Goal: Browse casually: Explore the website without a specific task or goal

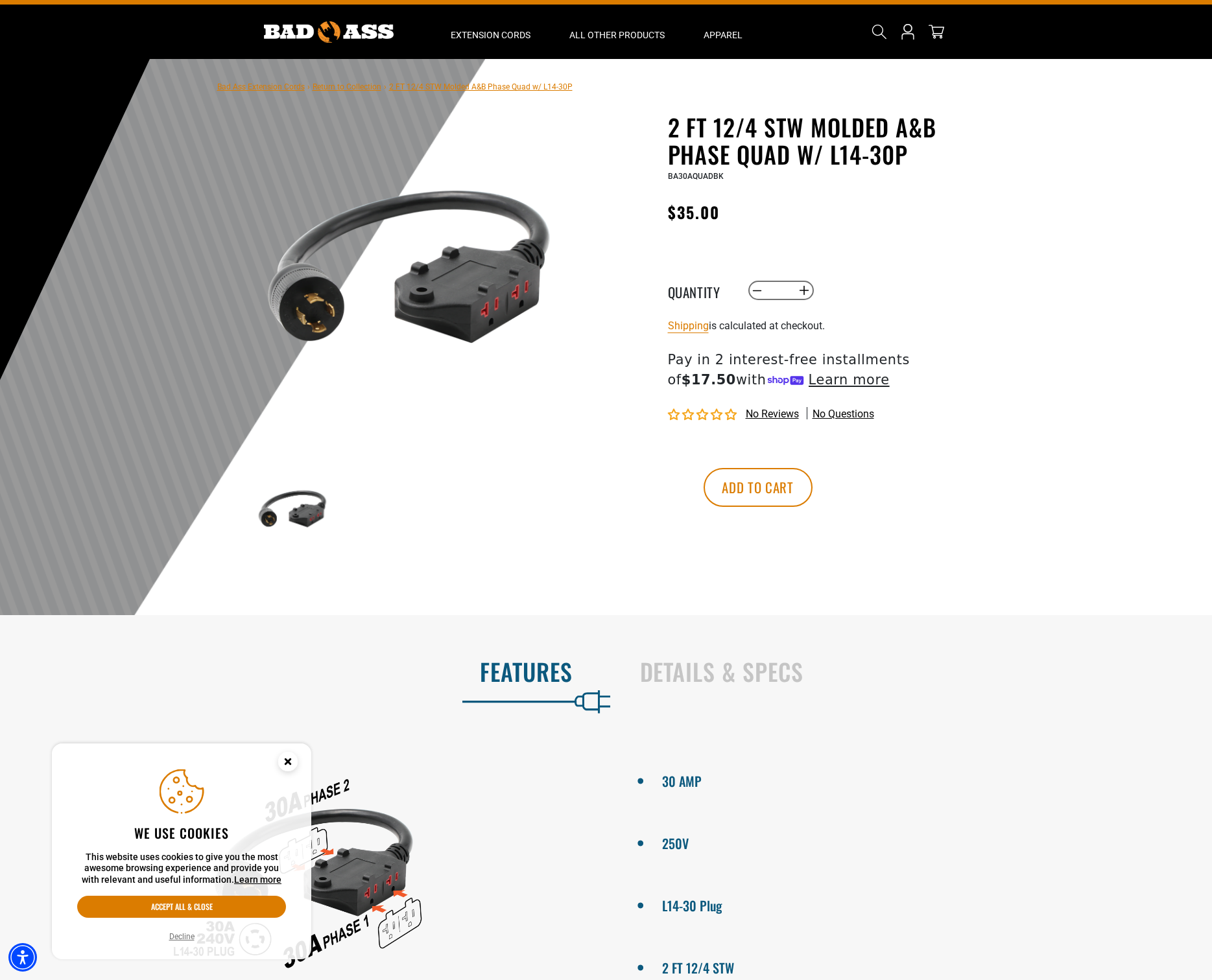
scroll to position [80, 0]
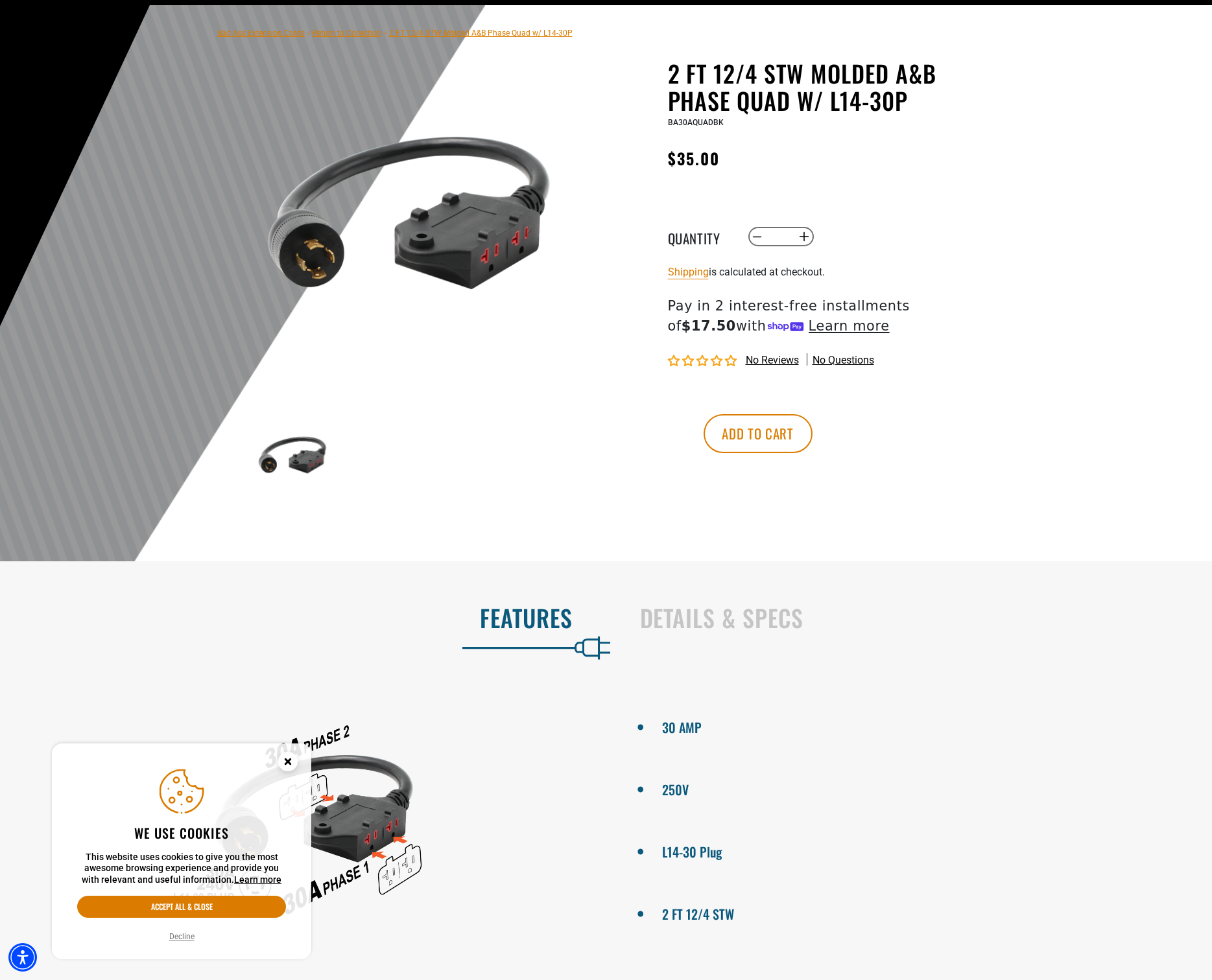
click at [178, 939] on button "Decline" at bounding box center [181, 937] width 33 height 13
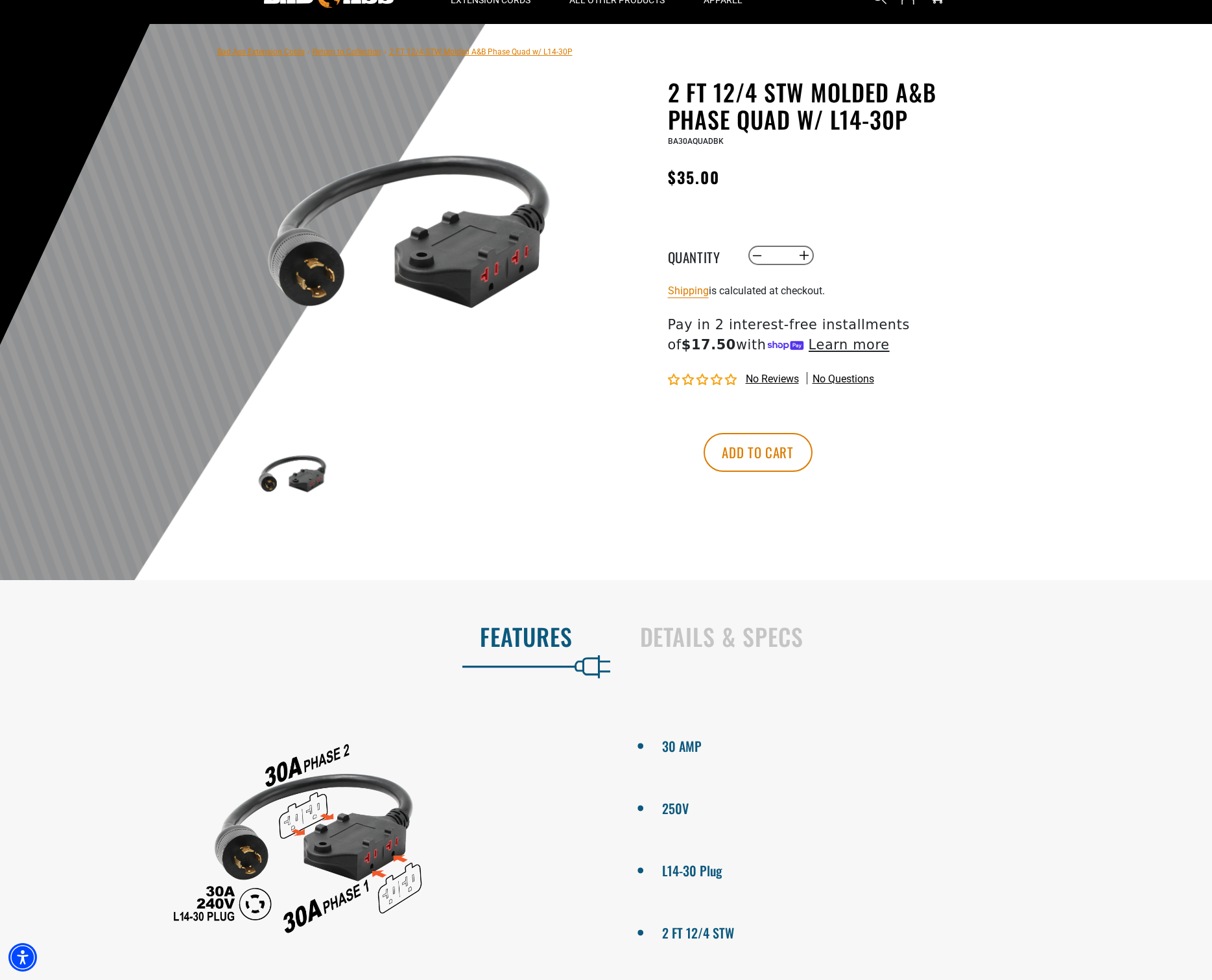
scroll to position [0, 0]
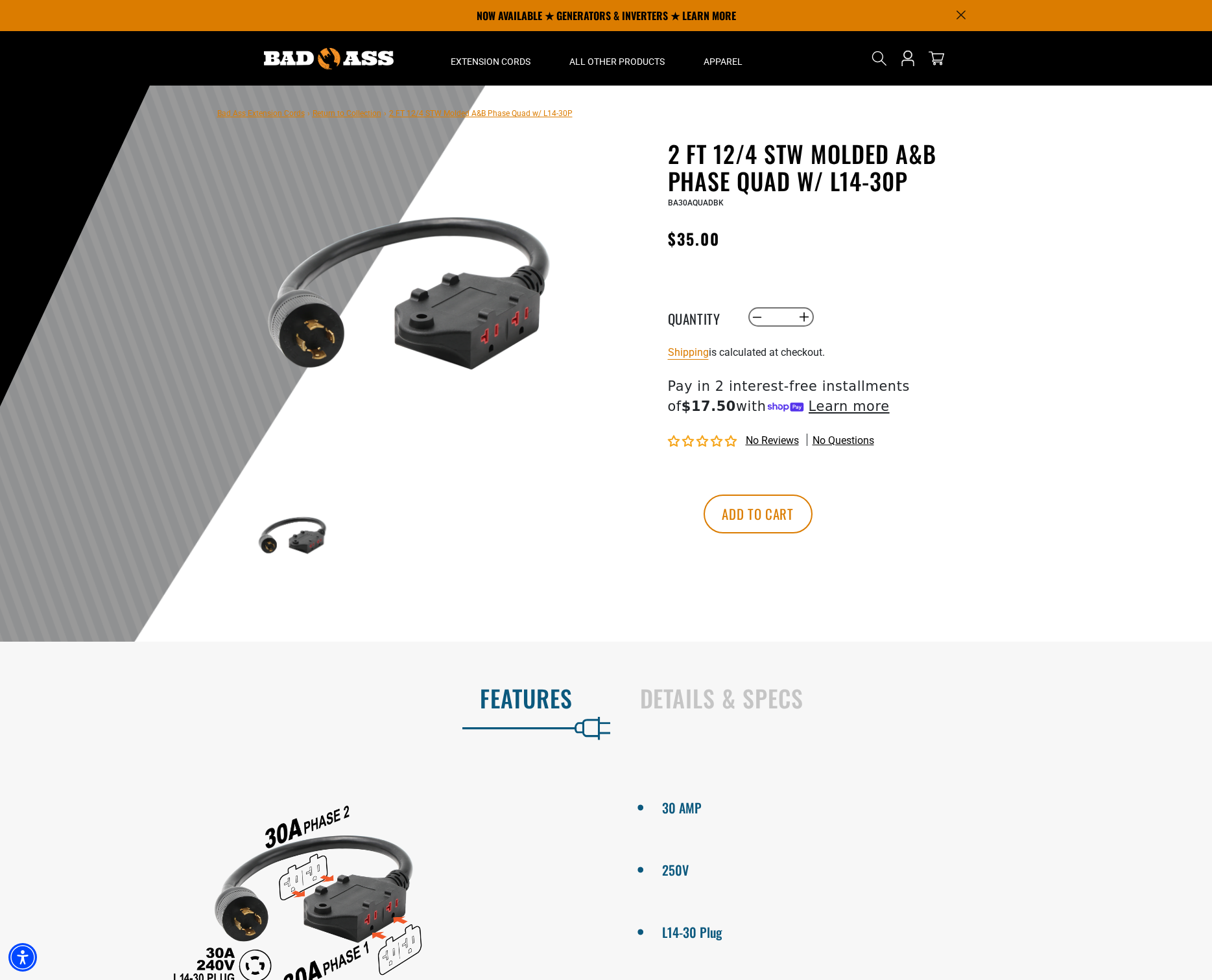
click at [282, 54] on img at bounding box center [329, 59] width 130 height 22
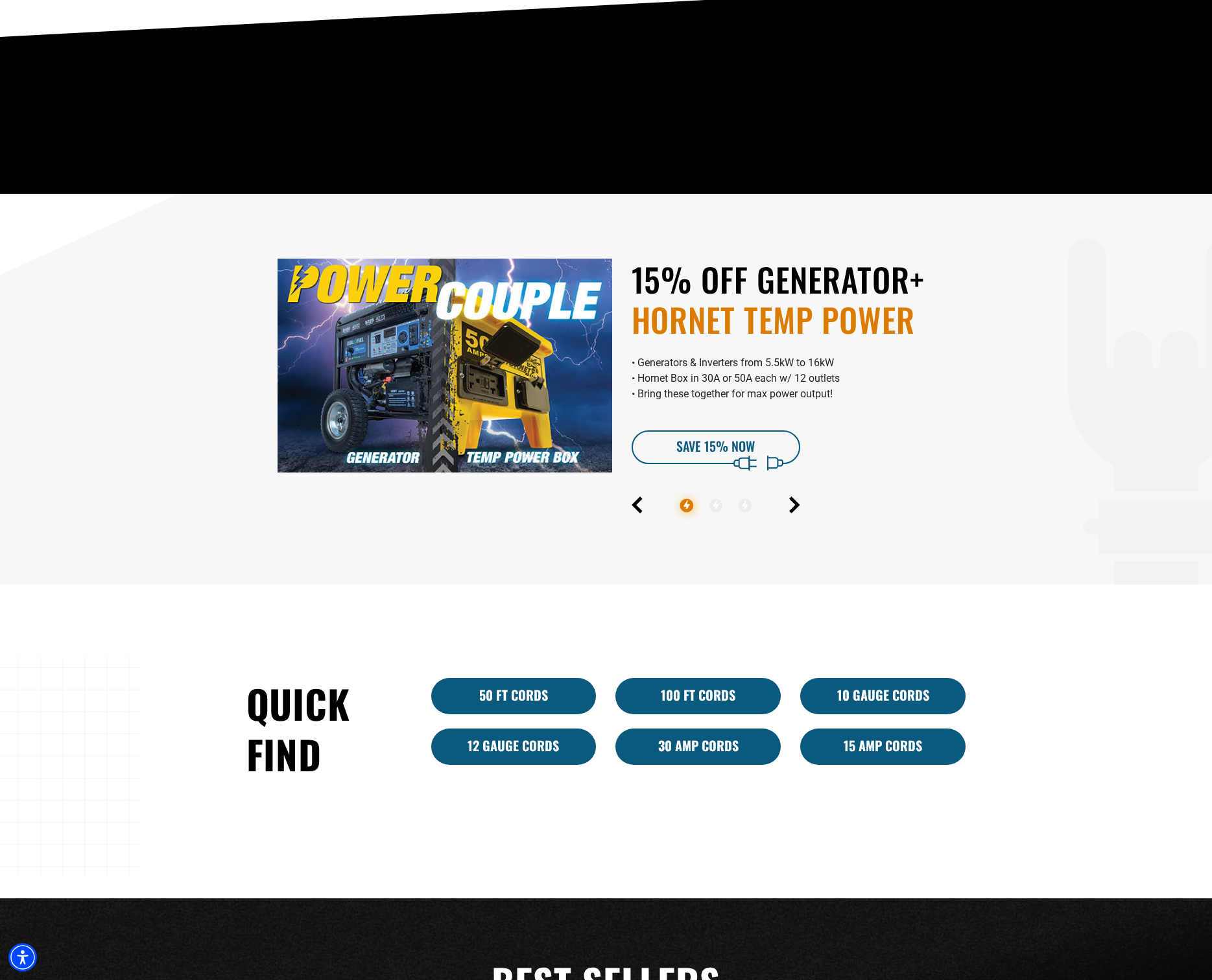
scroll to position [715, 0]
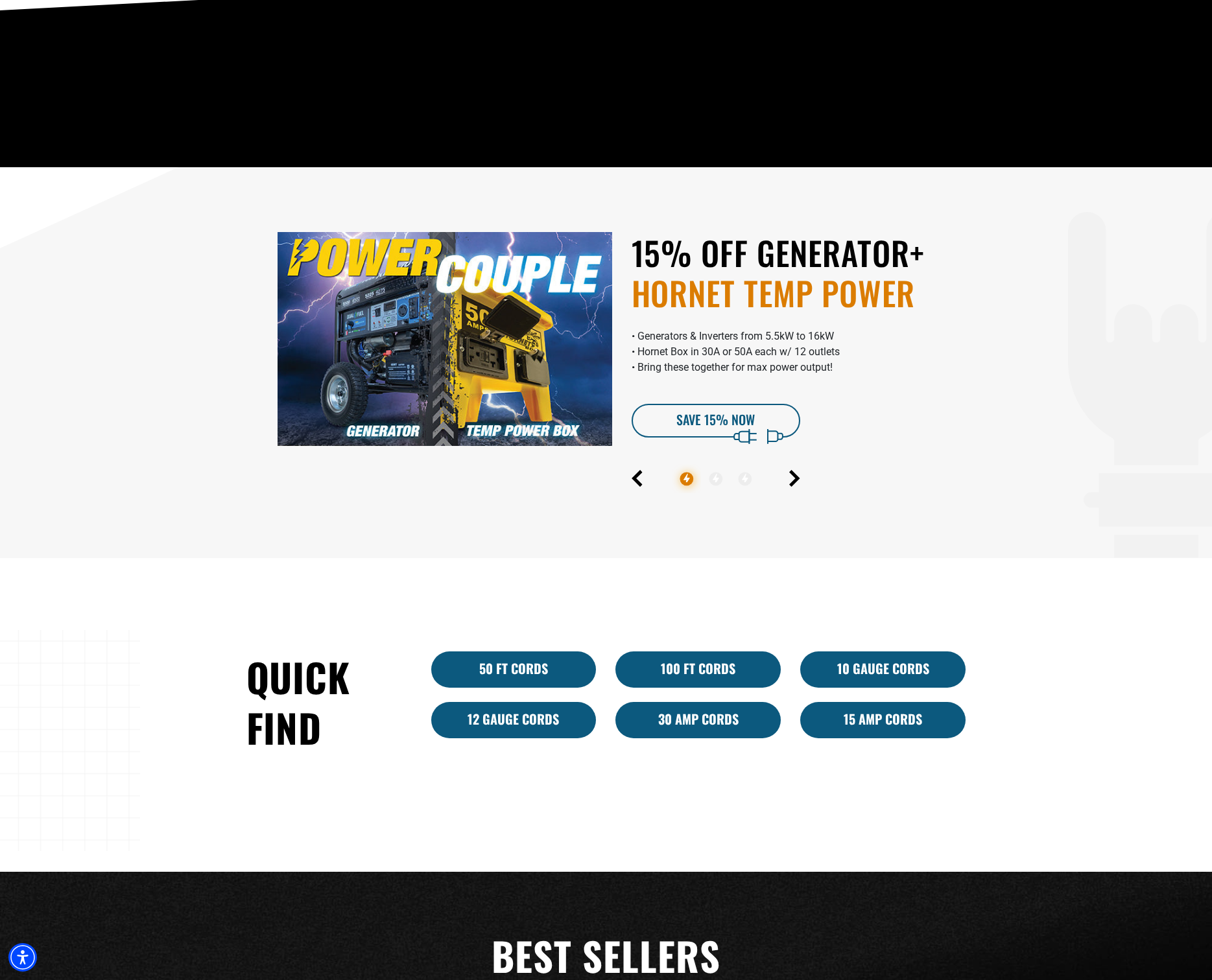
click at [481, 392] on img at bounding box center [445, 339] width 335 height 214
click at [710, 420] on link "SAVE 15% Now" at bounding box center [716, 421] width 169 height 34
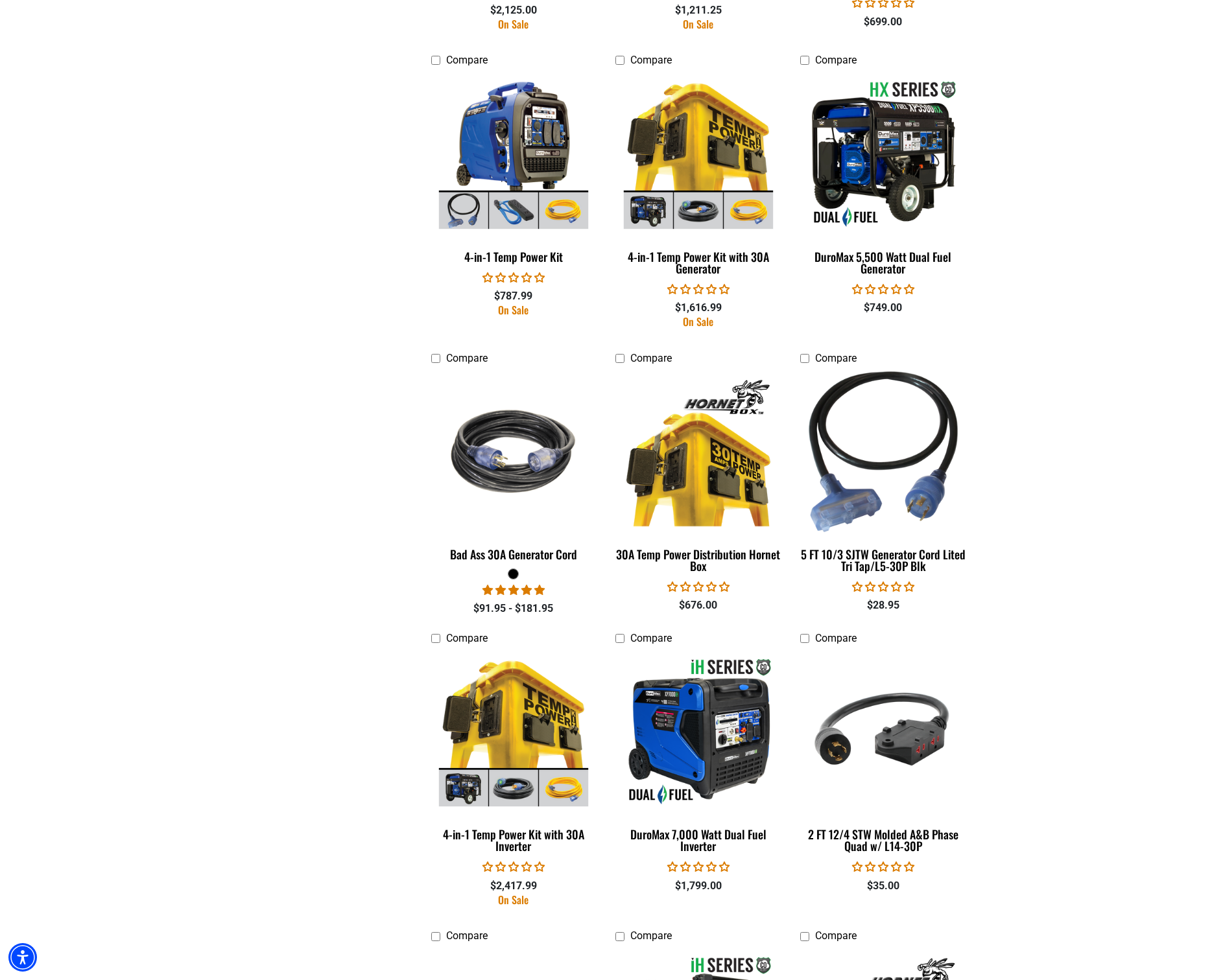
scroll to position [1184, 0]
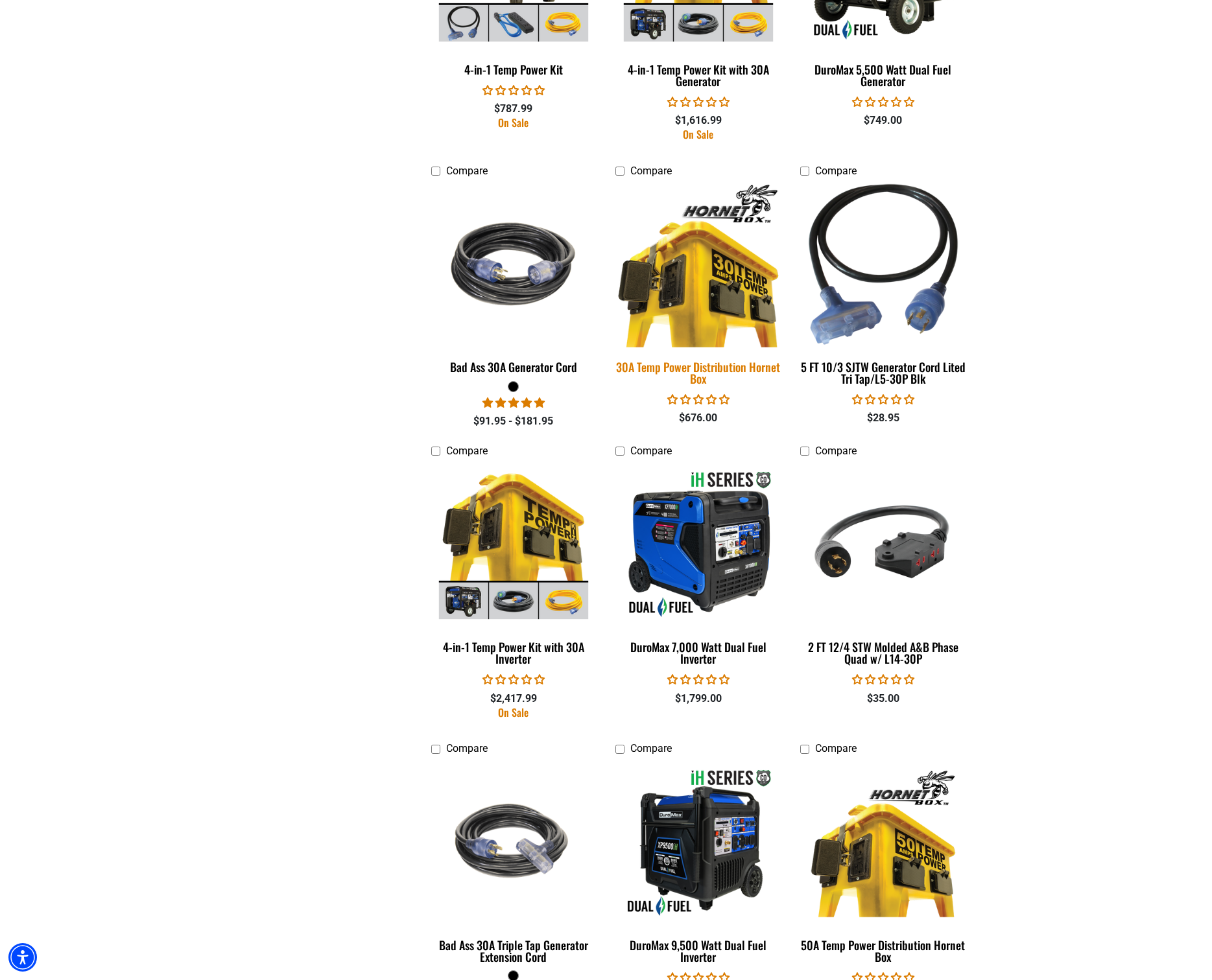
click at [710, 285] on img at bounding box center [698, 264] width 181 height 166
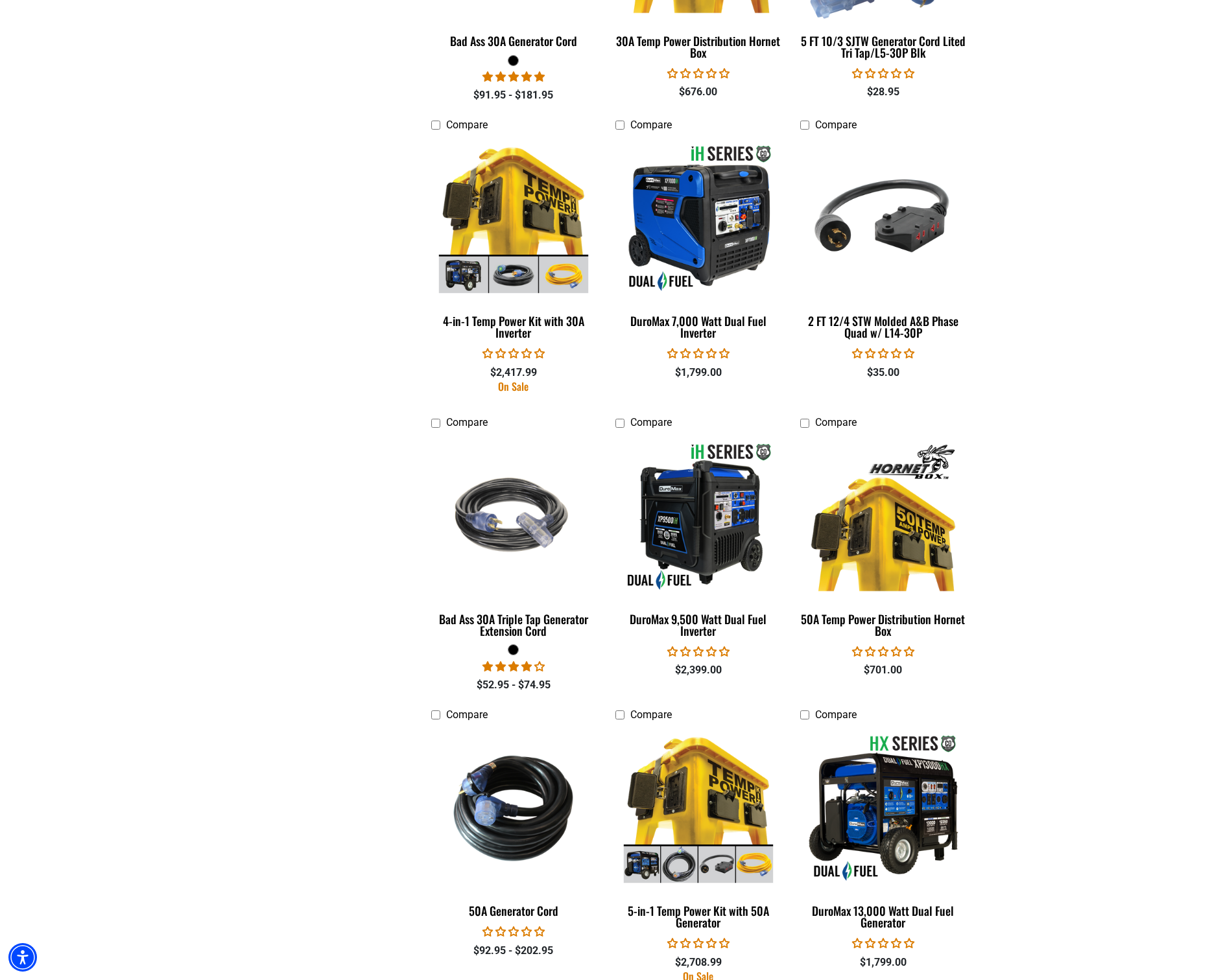
scroll to position [1531, 0]
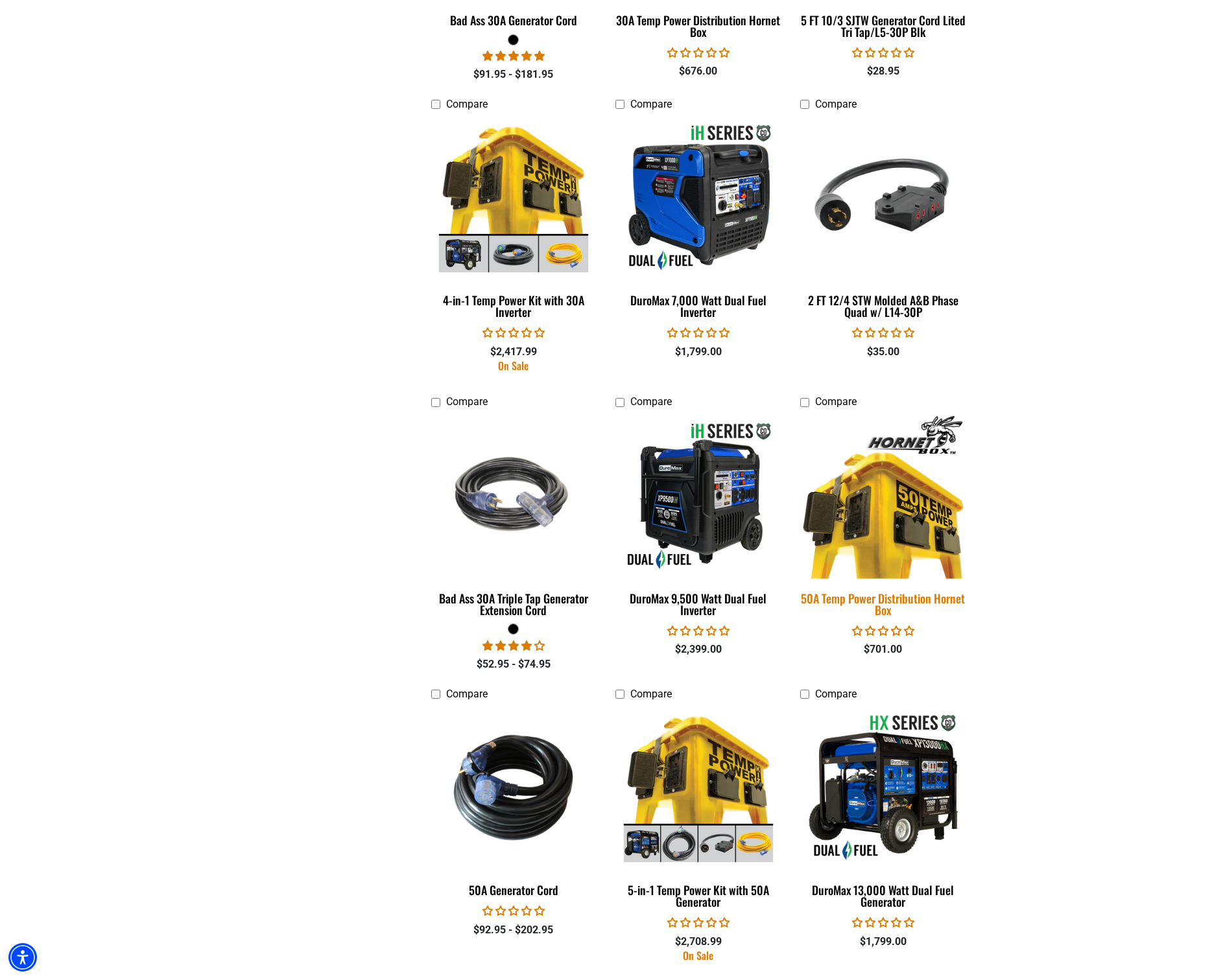
click at [905, 531] on img at bounding box center [883, 496] width 181 height 166
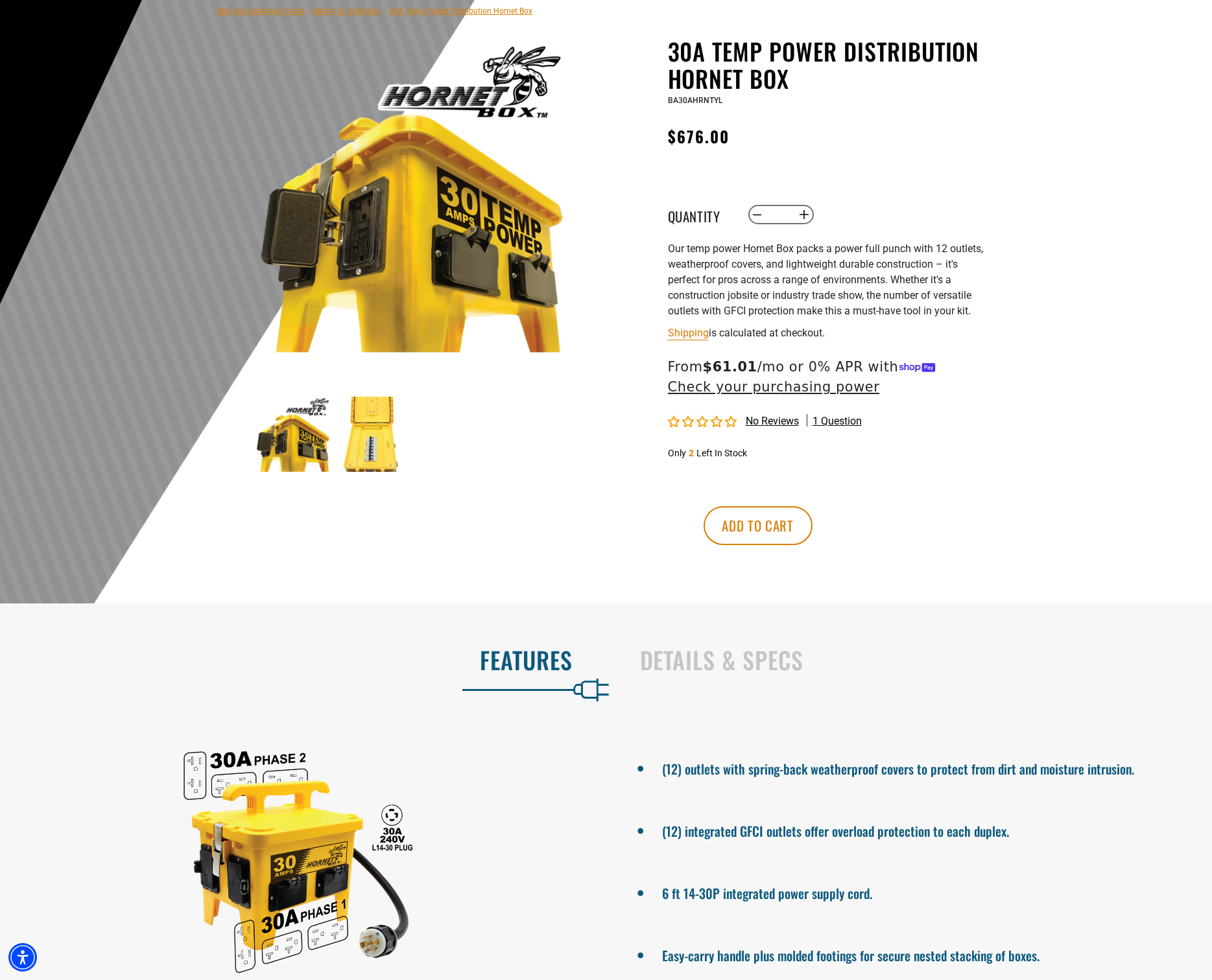
scroll to position [211, 0]
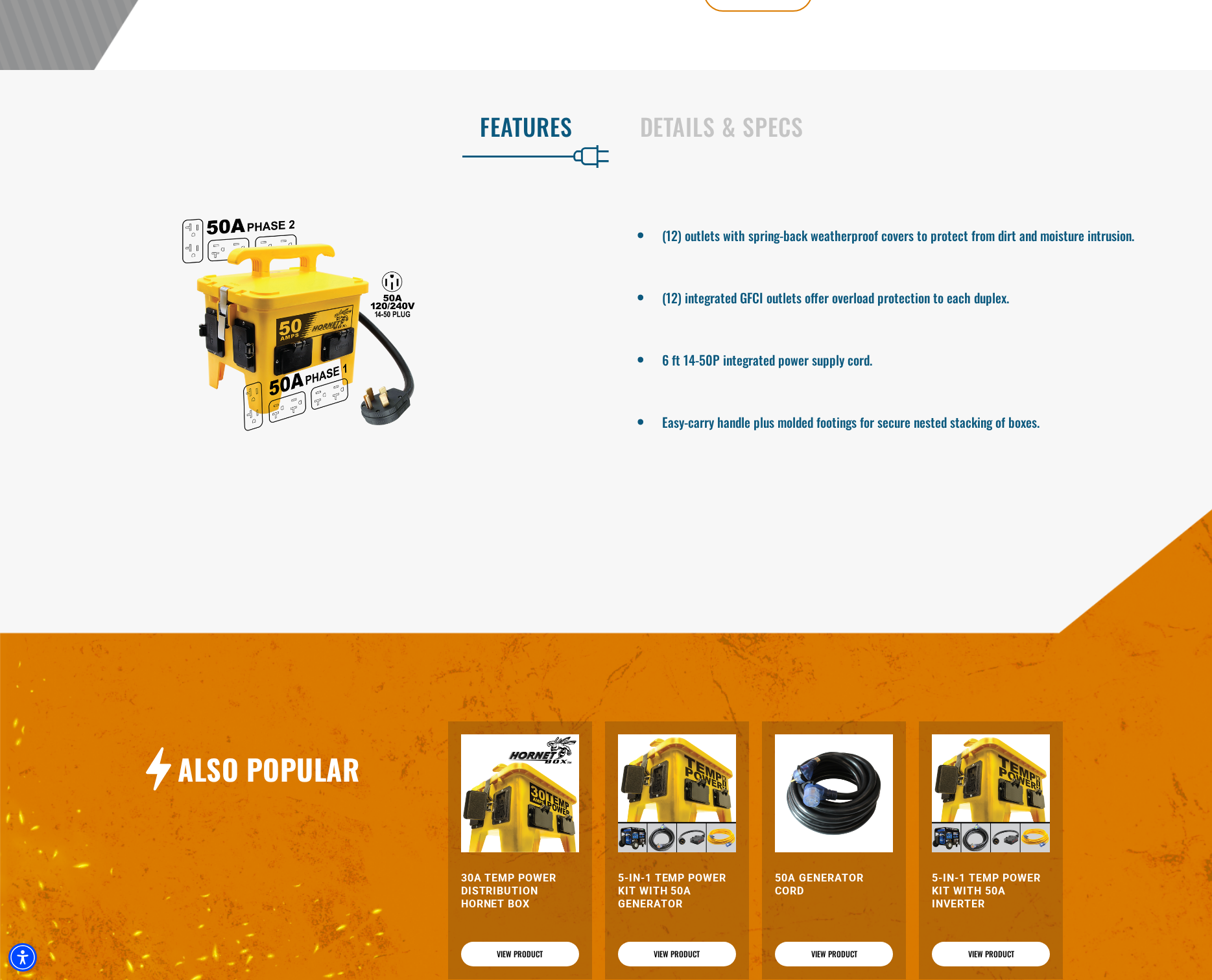
scroll to position [726, 0]
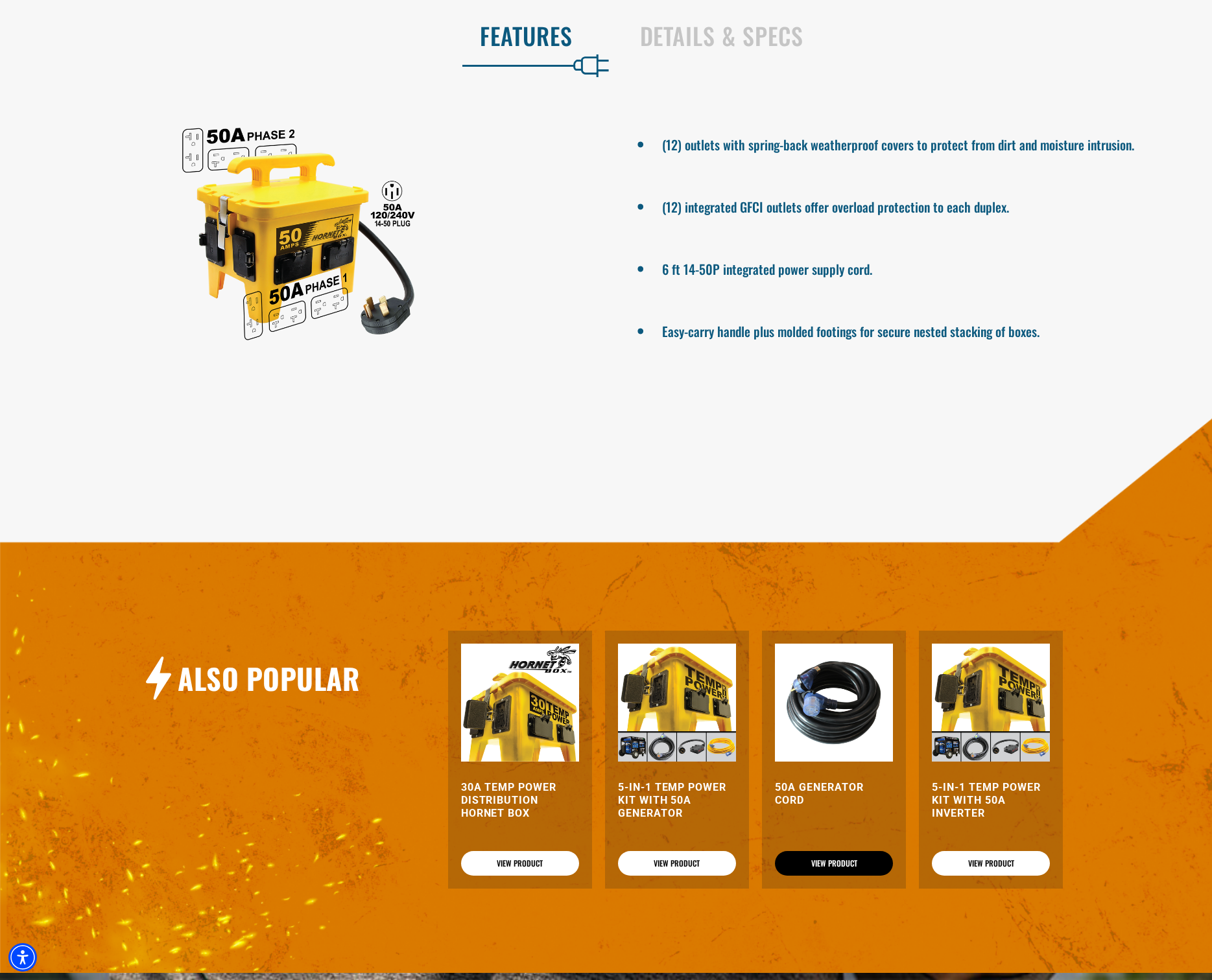
click at [832, 876] on link "View Product" at bounding box center [833, 864] width 118 height 25
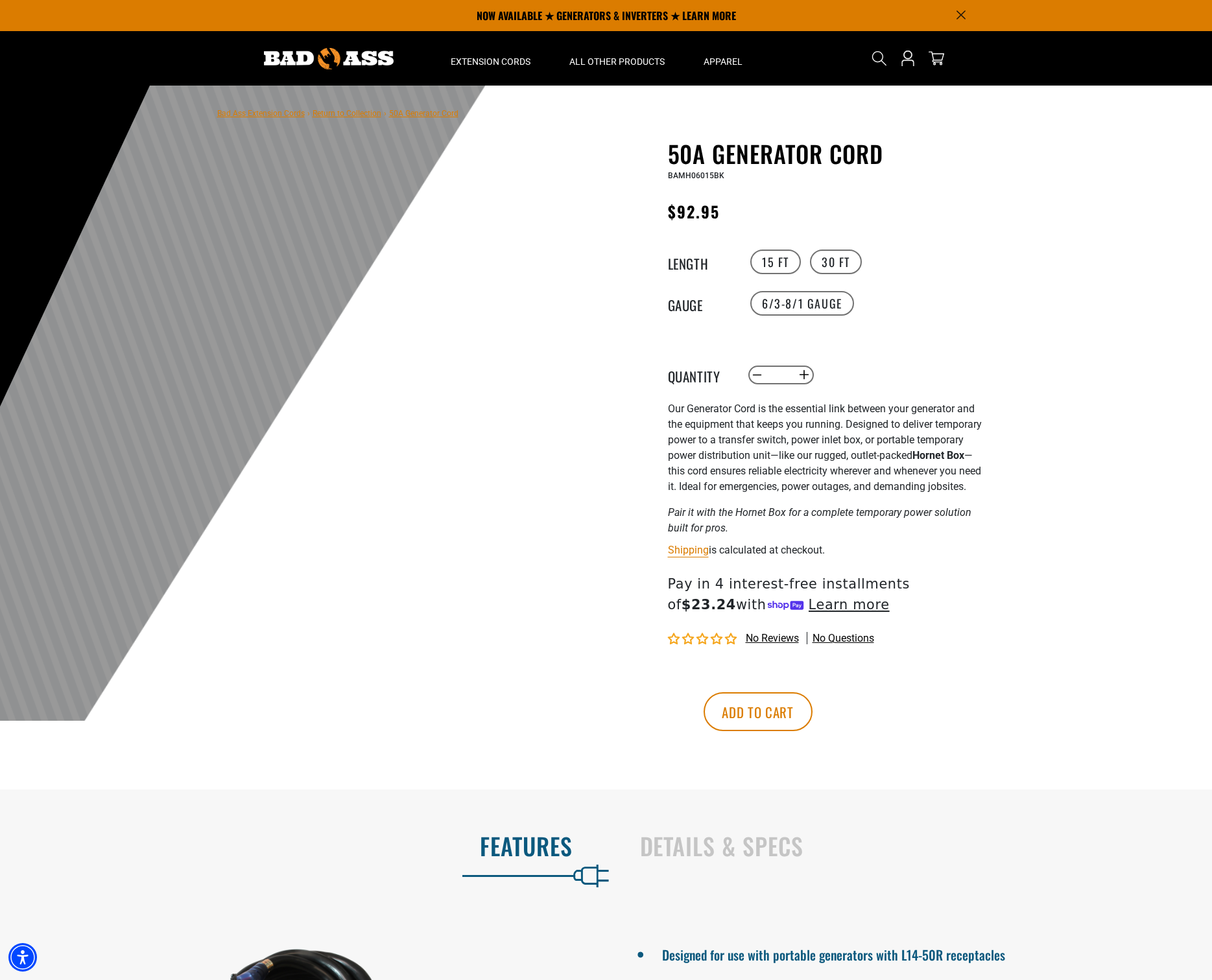
click at [539, 317] on div at bounding box center [412, 464] width 389 height 649
click at [840, 259] on label "30 FT" at bounding box center [836, 262] width 52 height 25
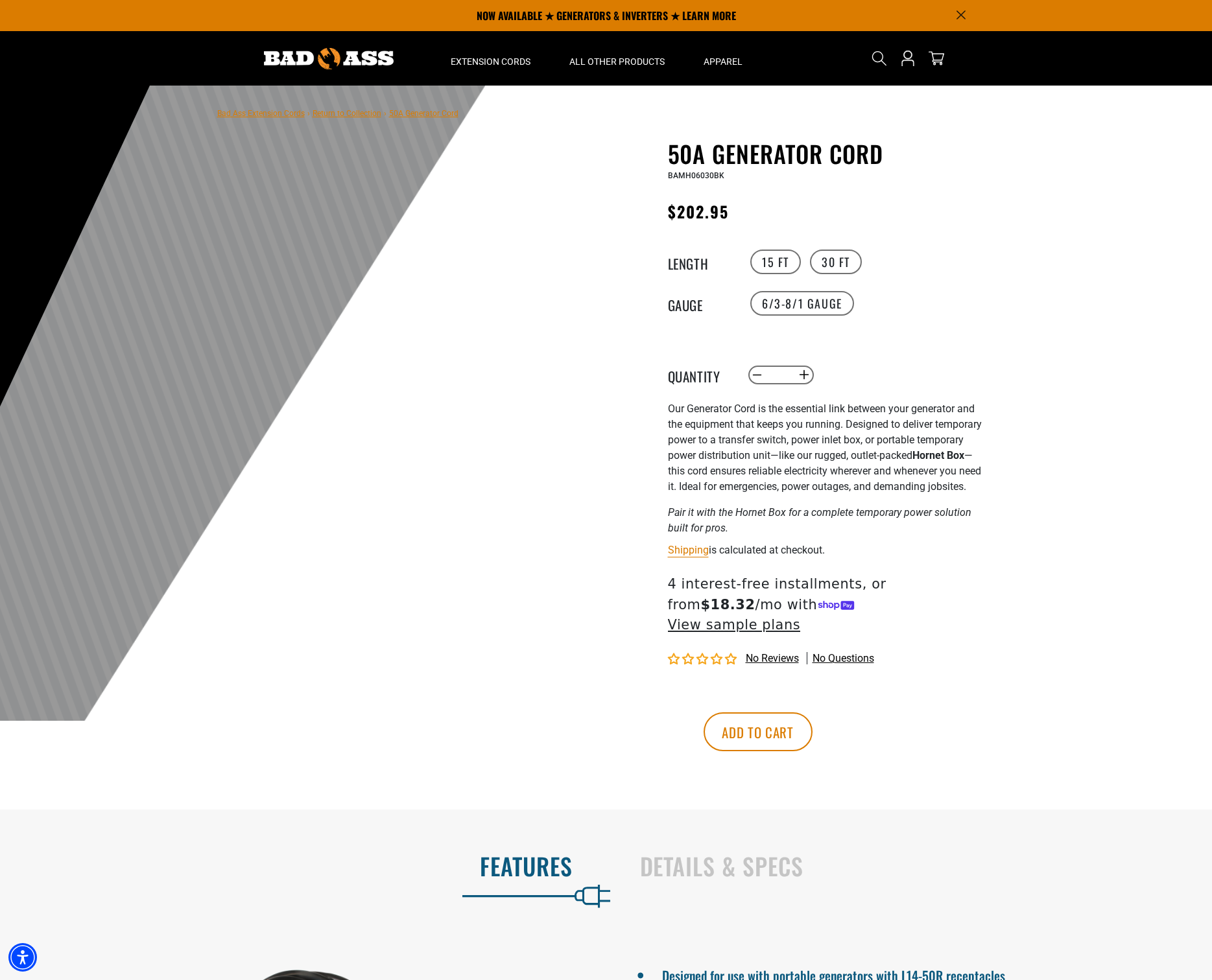
click at [429, 442] on div at bounding box center [412, 474] width 389 height 669
click at [350, 50] on img at bounding box center [329, 59] width 130 height 22
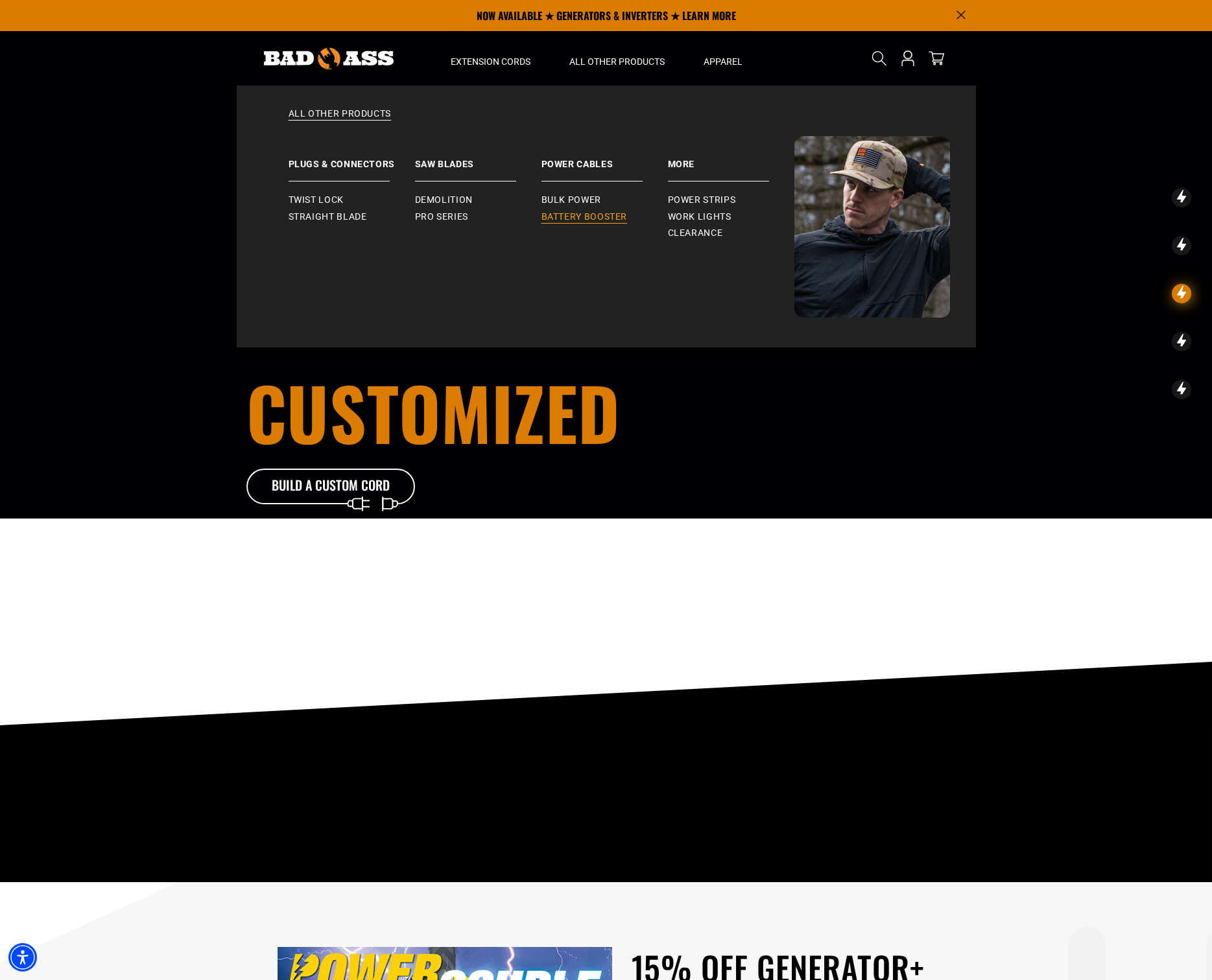
click at [589, 219] on span "Battery Booster" at bounding box center [584, 217] width 86 height 12
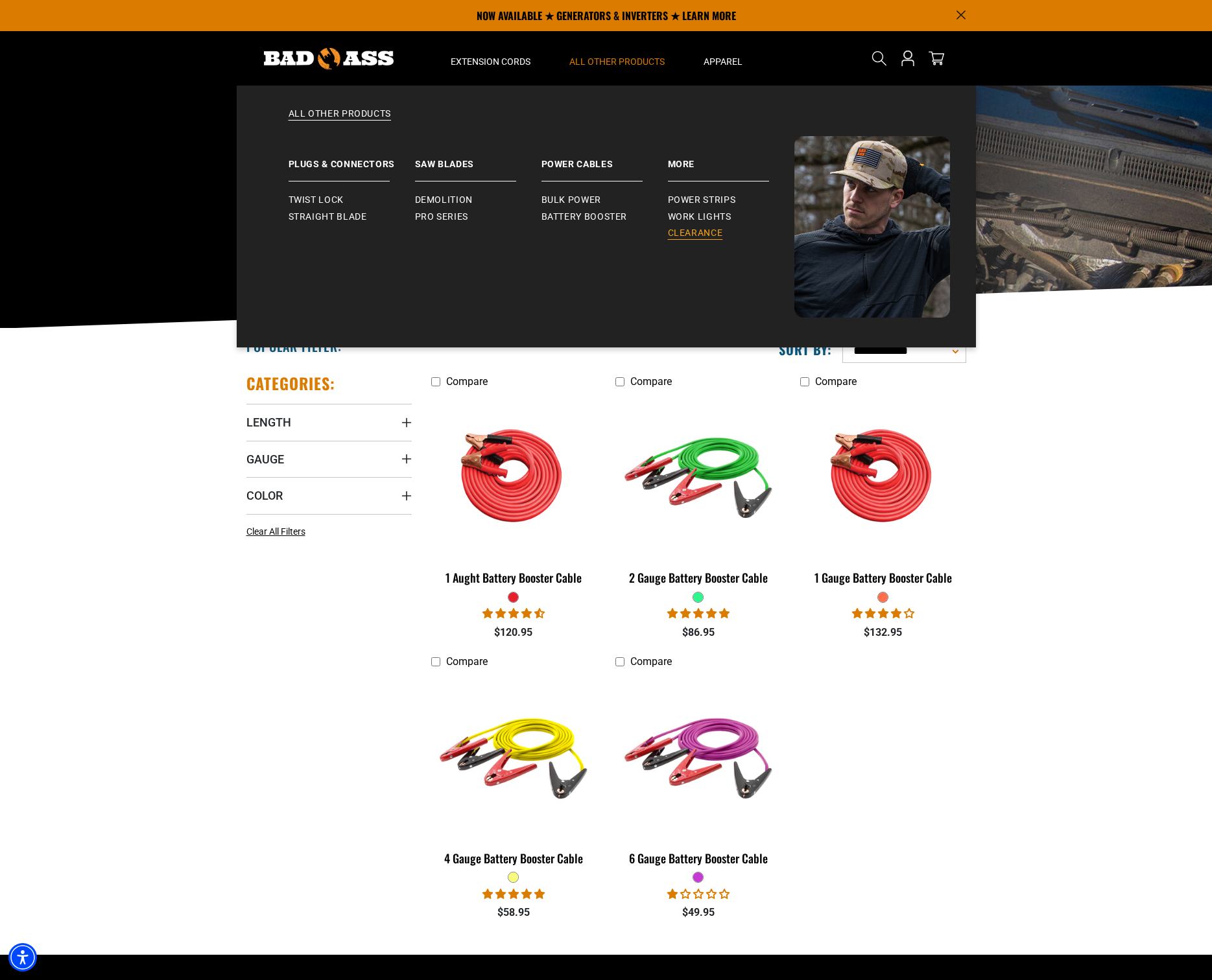
click at [683, 232] on span "Clearance" at bounding box center [695, 234] width 55 height 12
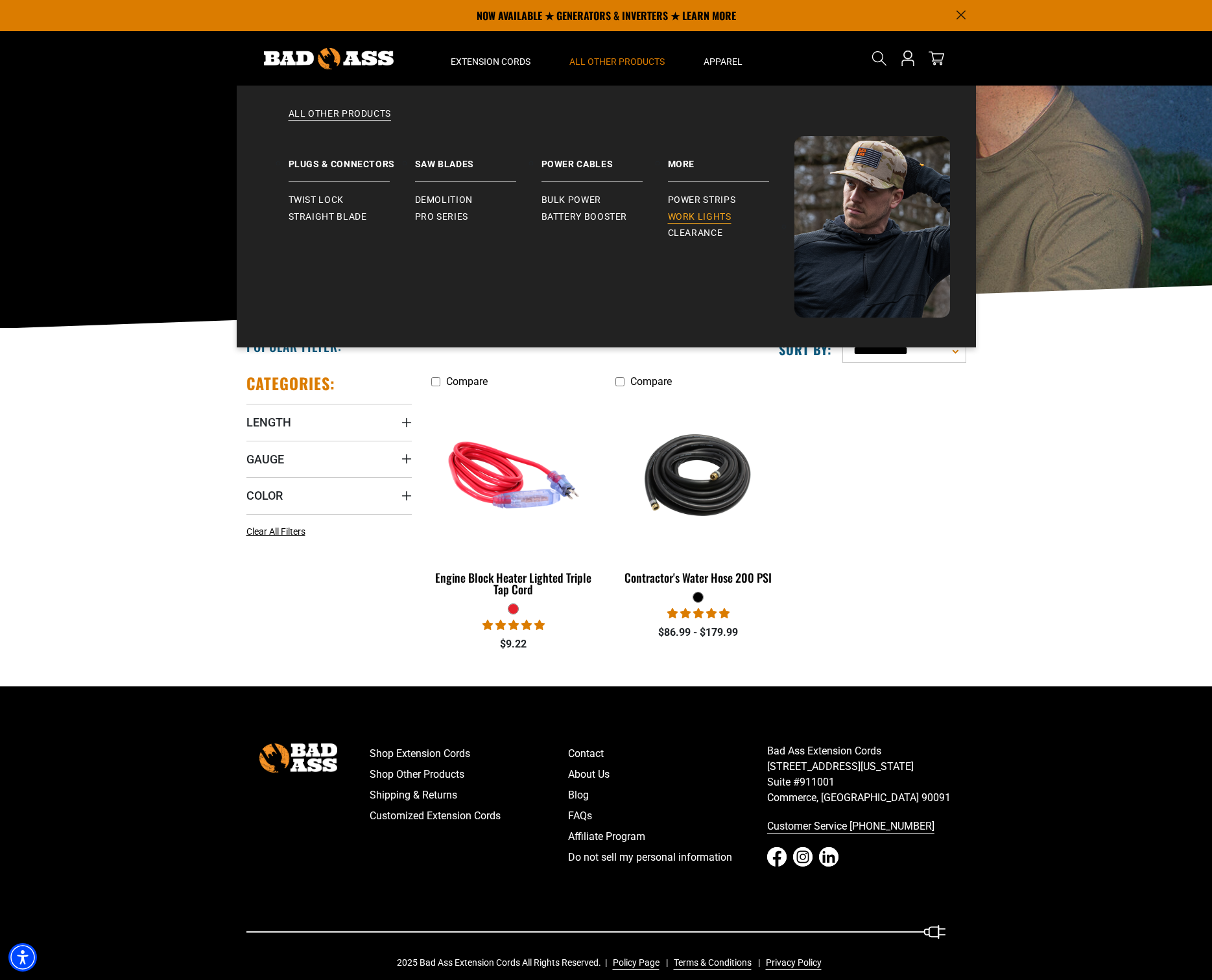
click at [701, 213] on span "Work Lights" at bounding box center [699, 217] width 63 height 12
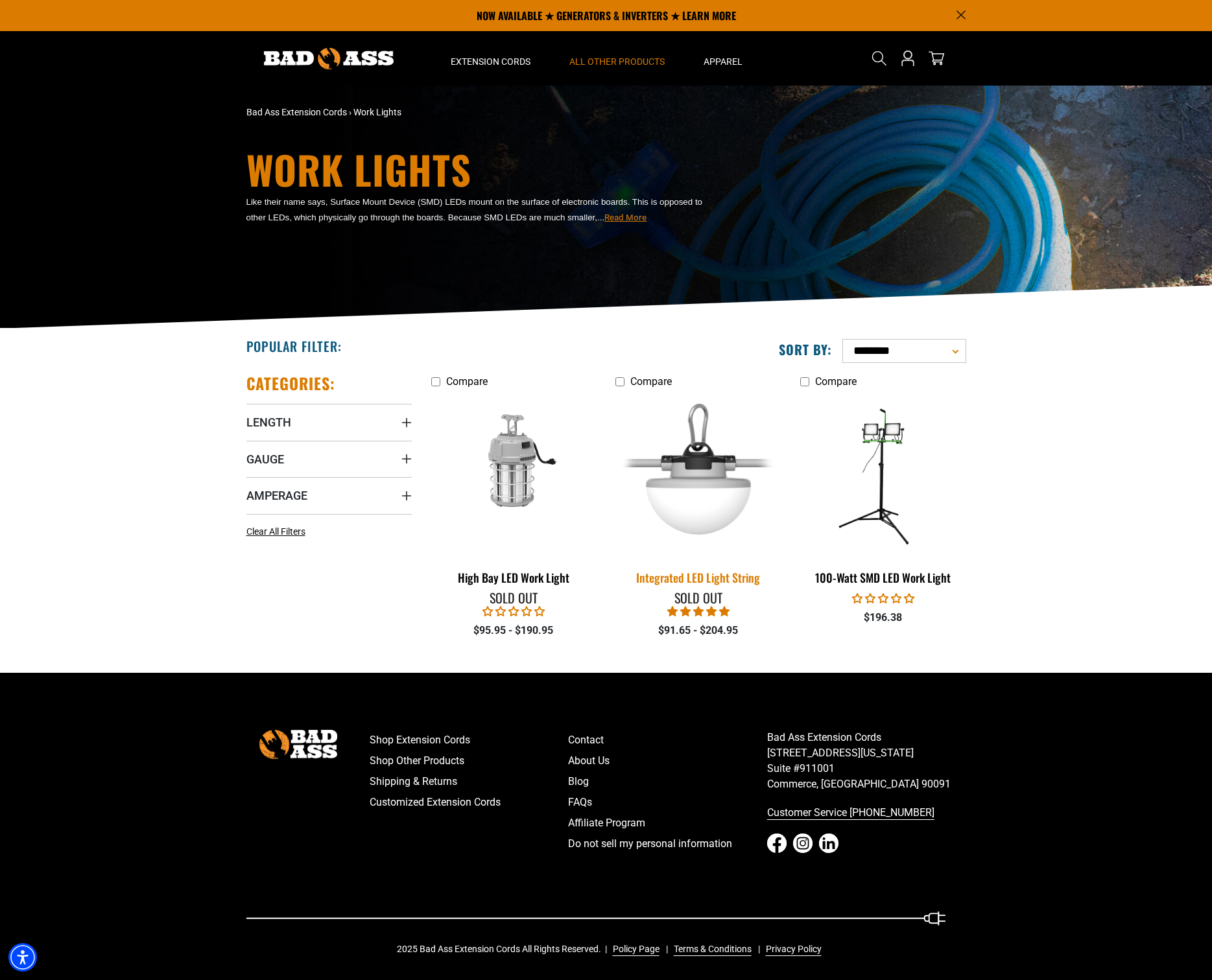
click at [656, 491] on img at bounding box center [698, 475] width 181 height 166
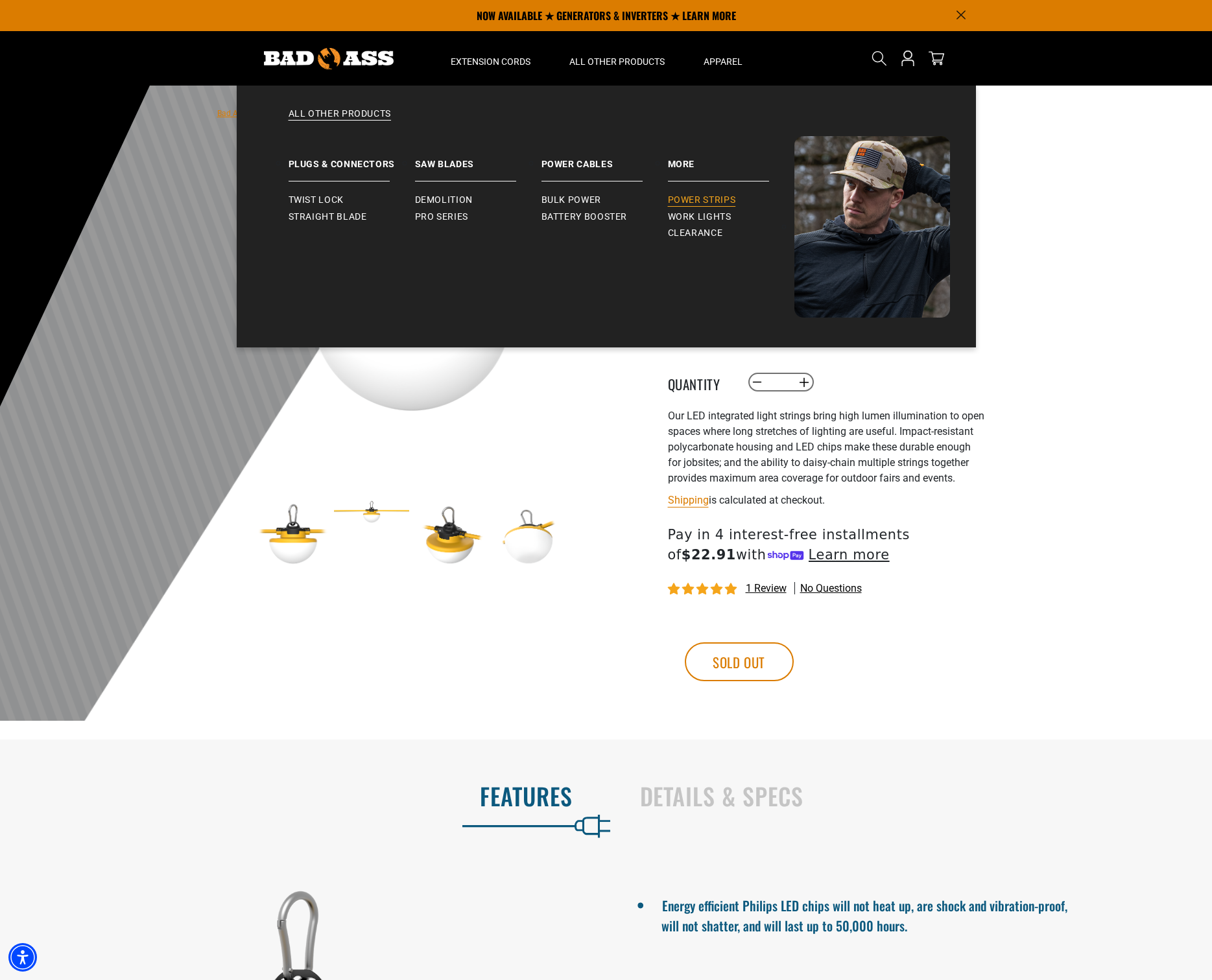
click at [704, 197] on span "Power Strips" at bounding box center [702, 200] width 68 height 12
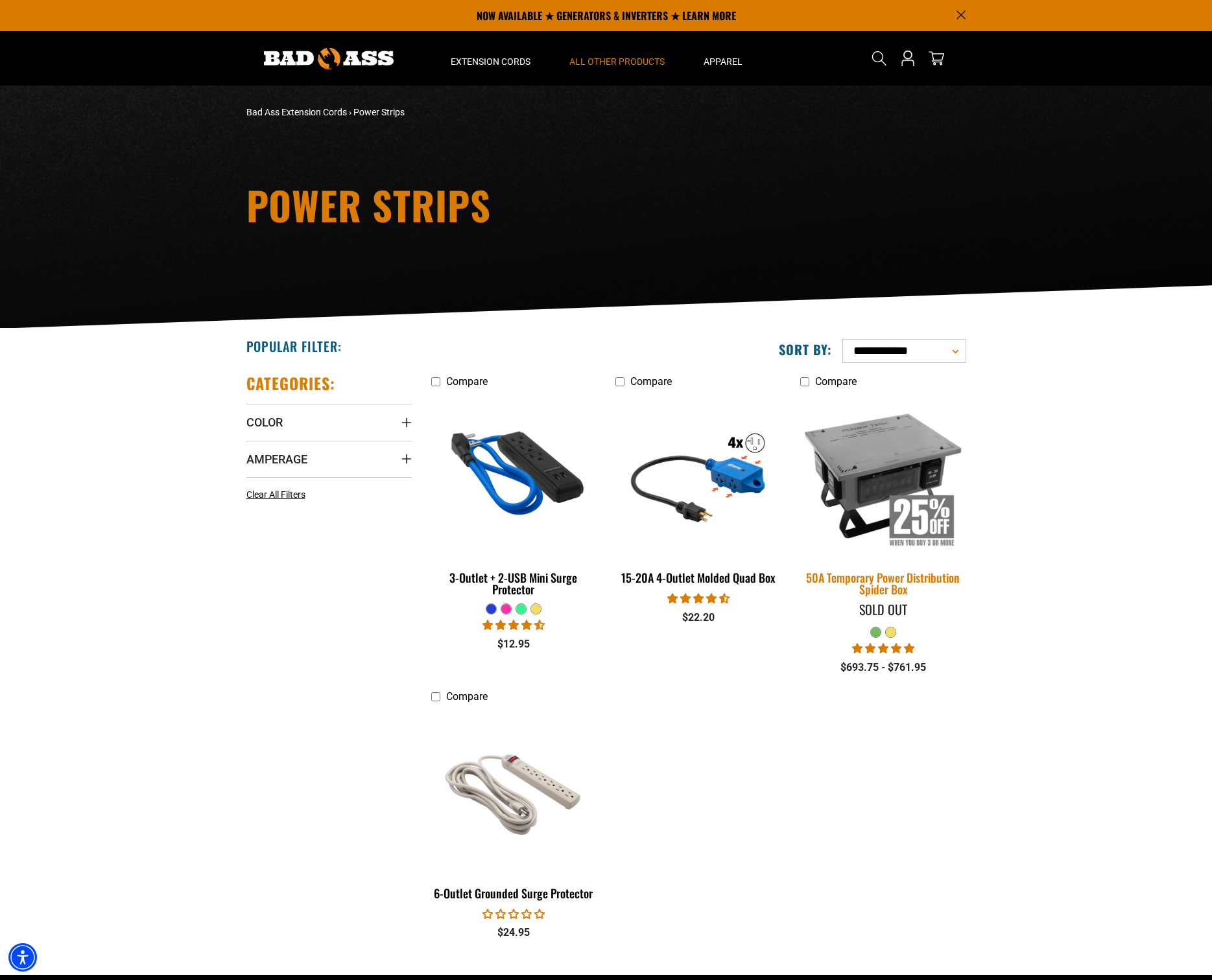
click at [888, 471] on img at bounding box center [883, 475] width 181 height 166
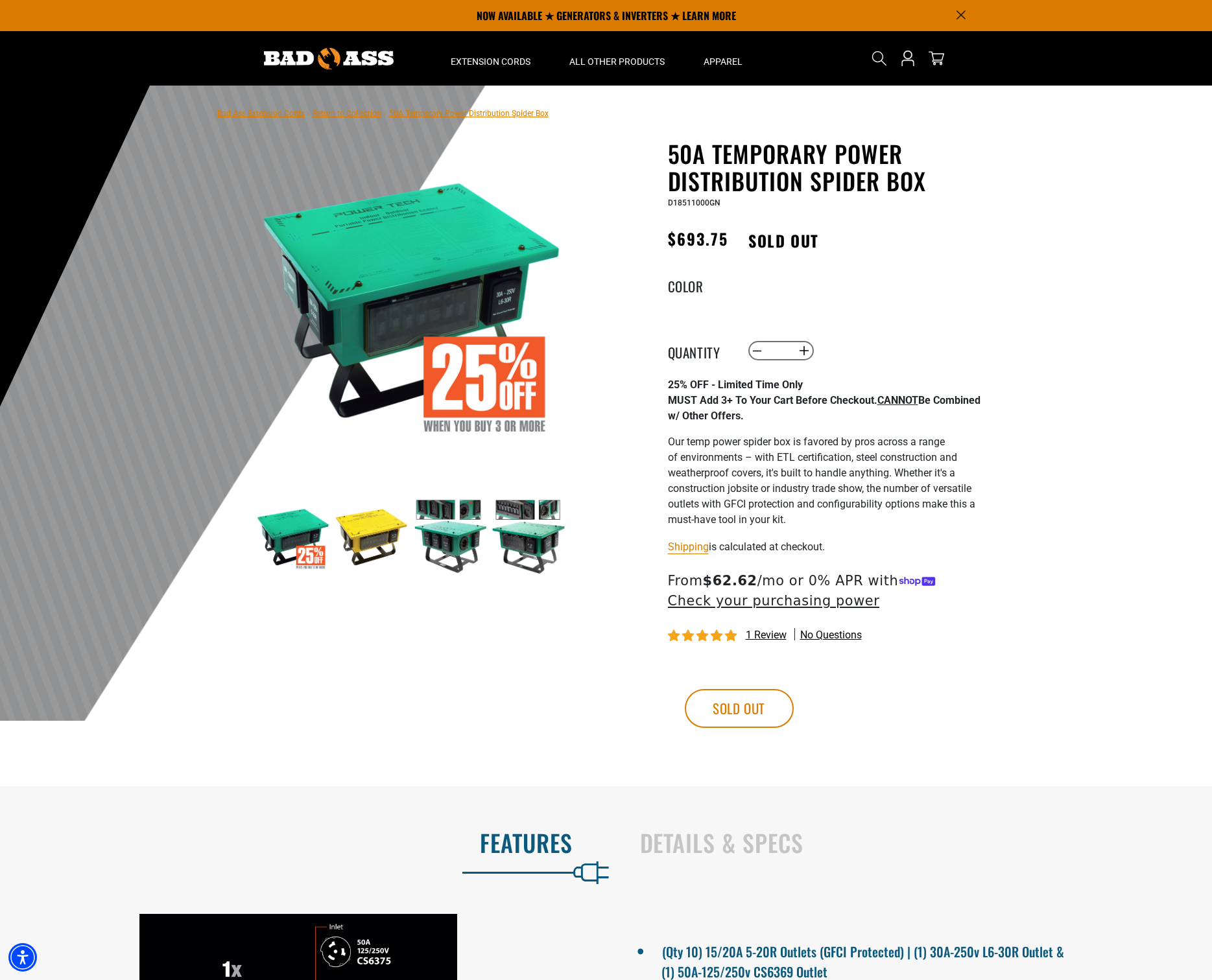
click at [372, 529] on img at bounding box center [372, 537] width 75 height 75
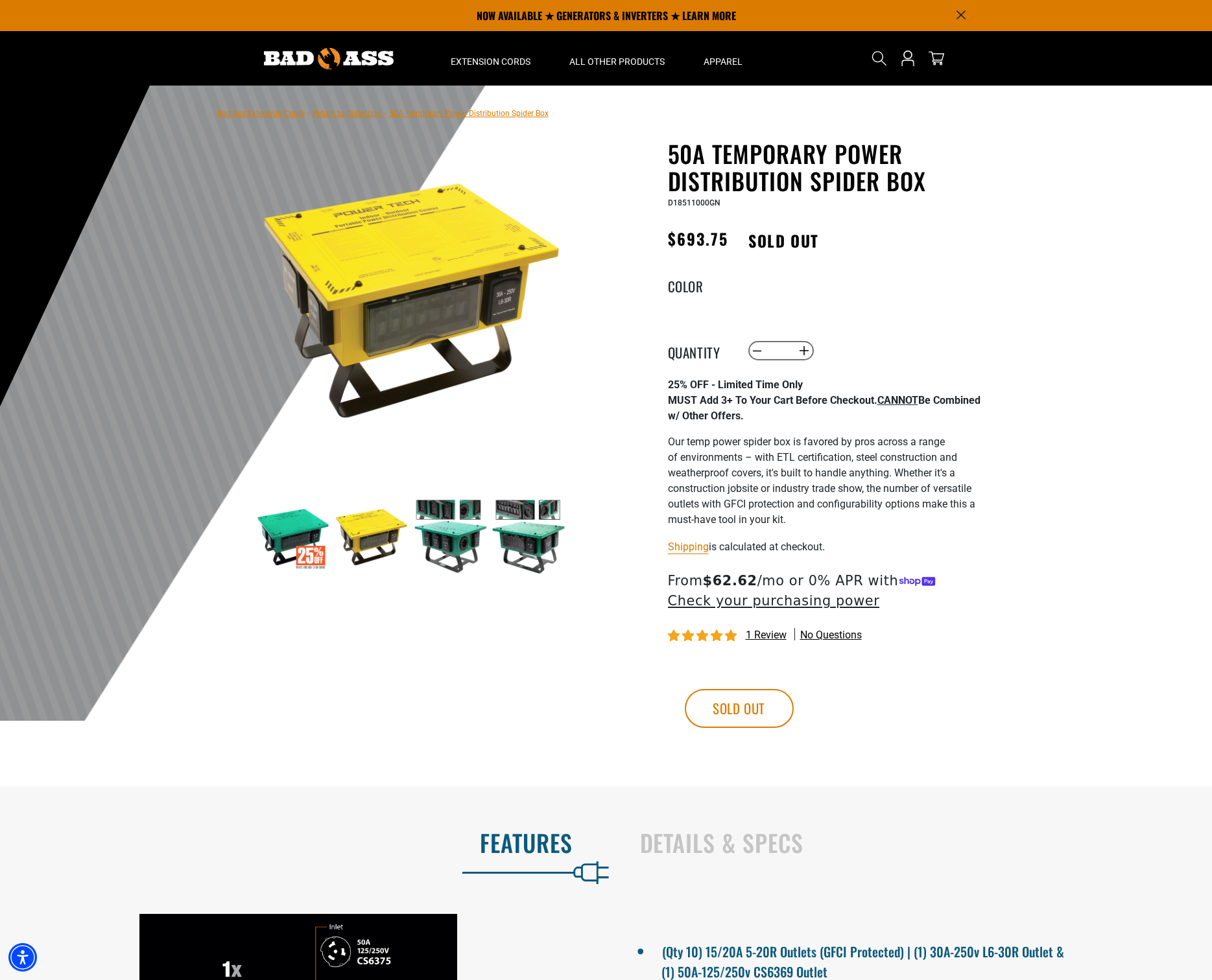
click at [474, 541] on img at bounding box center [450, 537] width 75 height 75
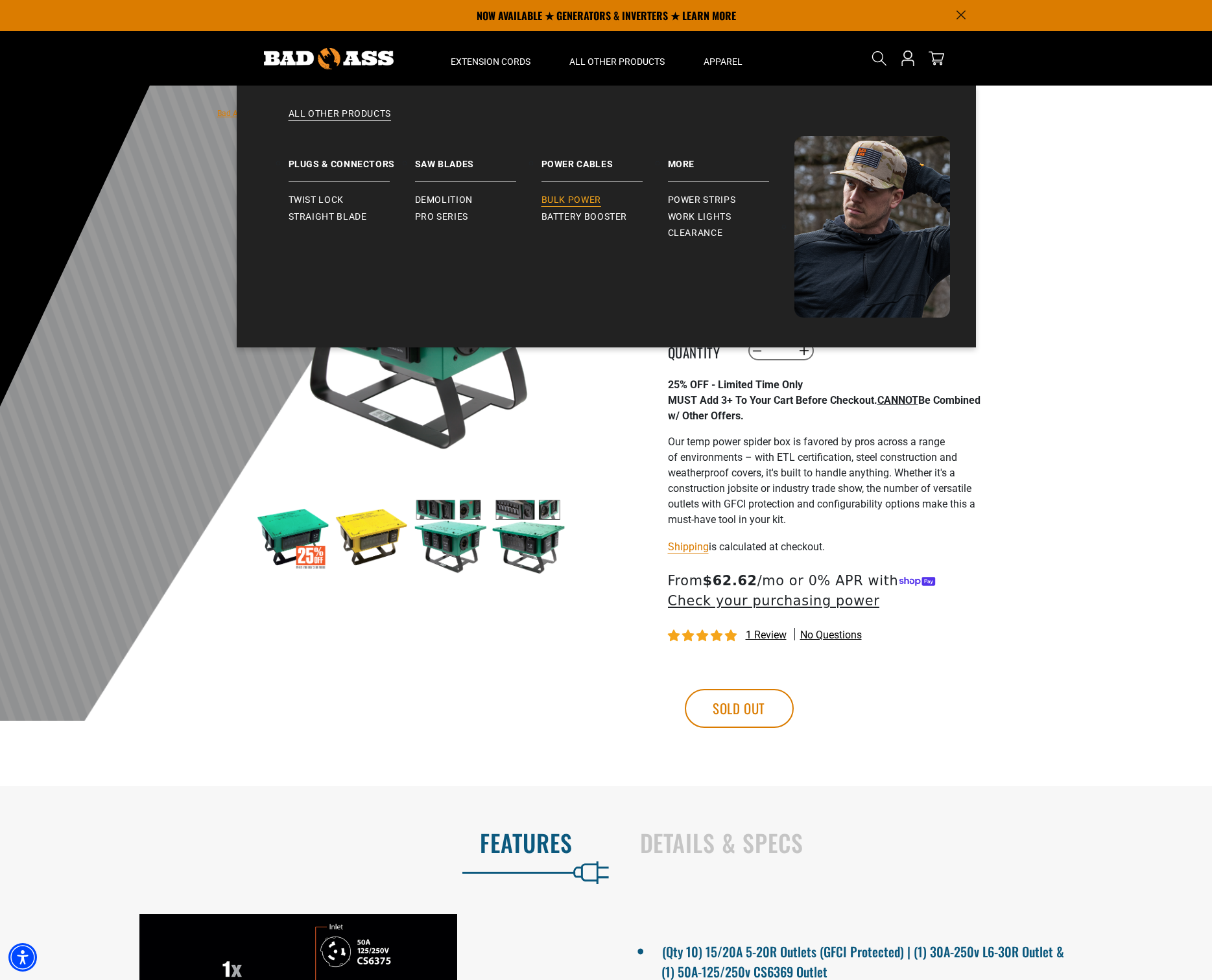
click at [582, 200] on span "Bulk Power" at bounding box center [571, 200] width 59 height 12
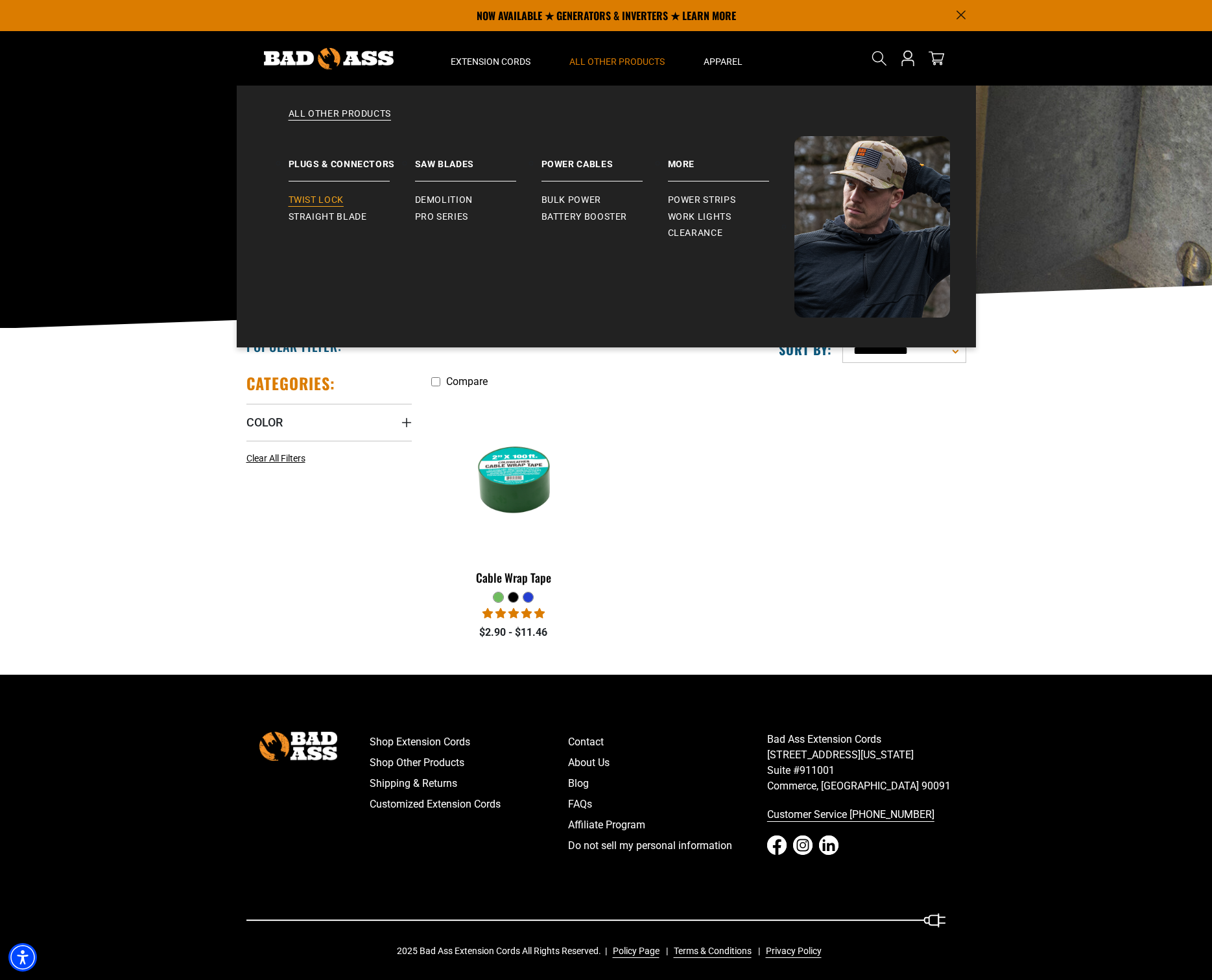
click at [308, 197] on span "Twist Lock" at bounding box center [315, 200] width 55 height 12
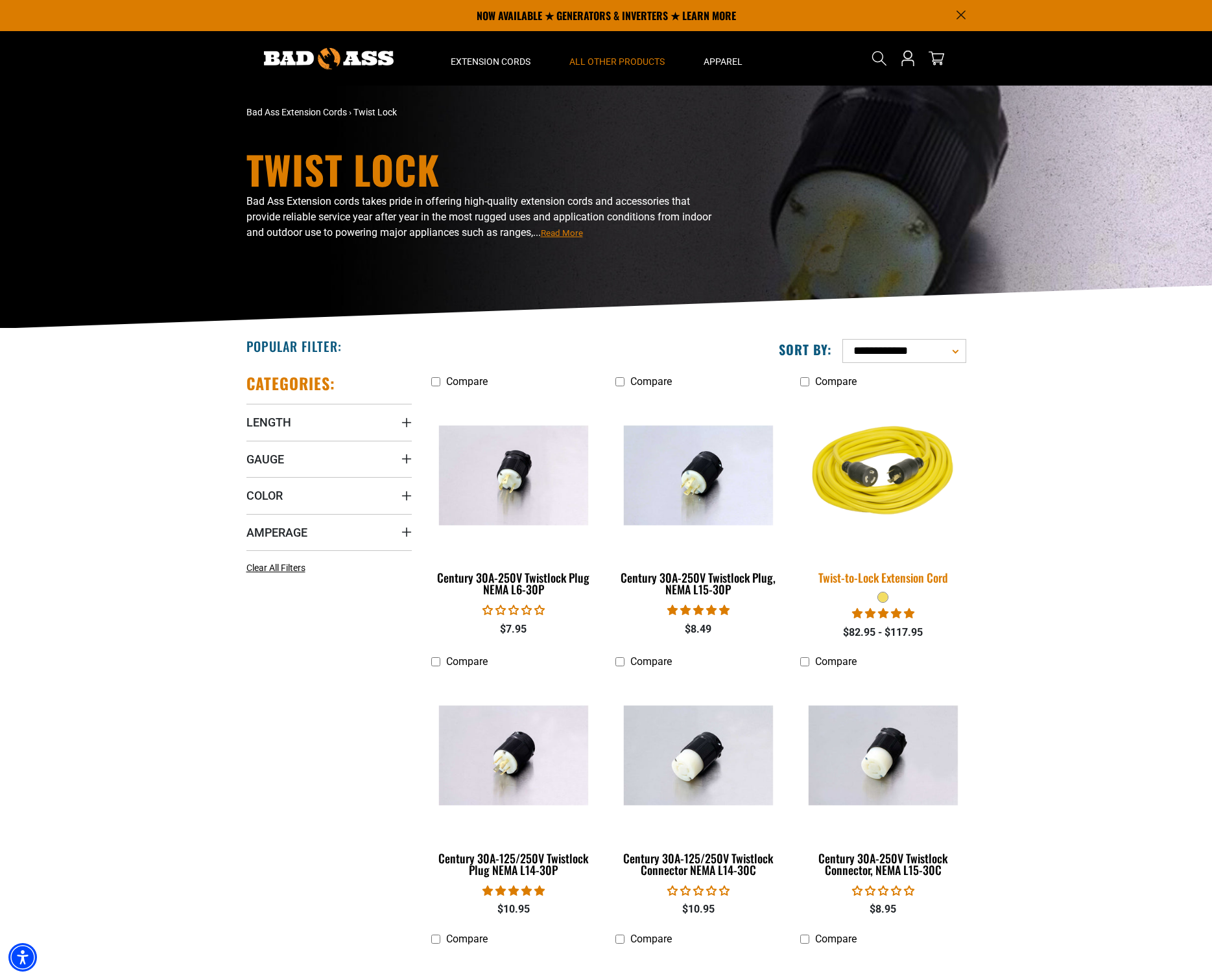
click at [912, 495] on img at bounding box center [883, 475] width 181 height 166
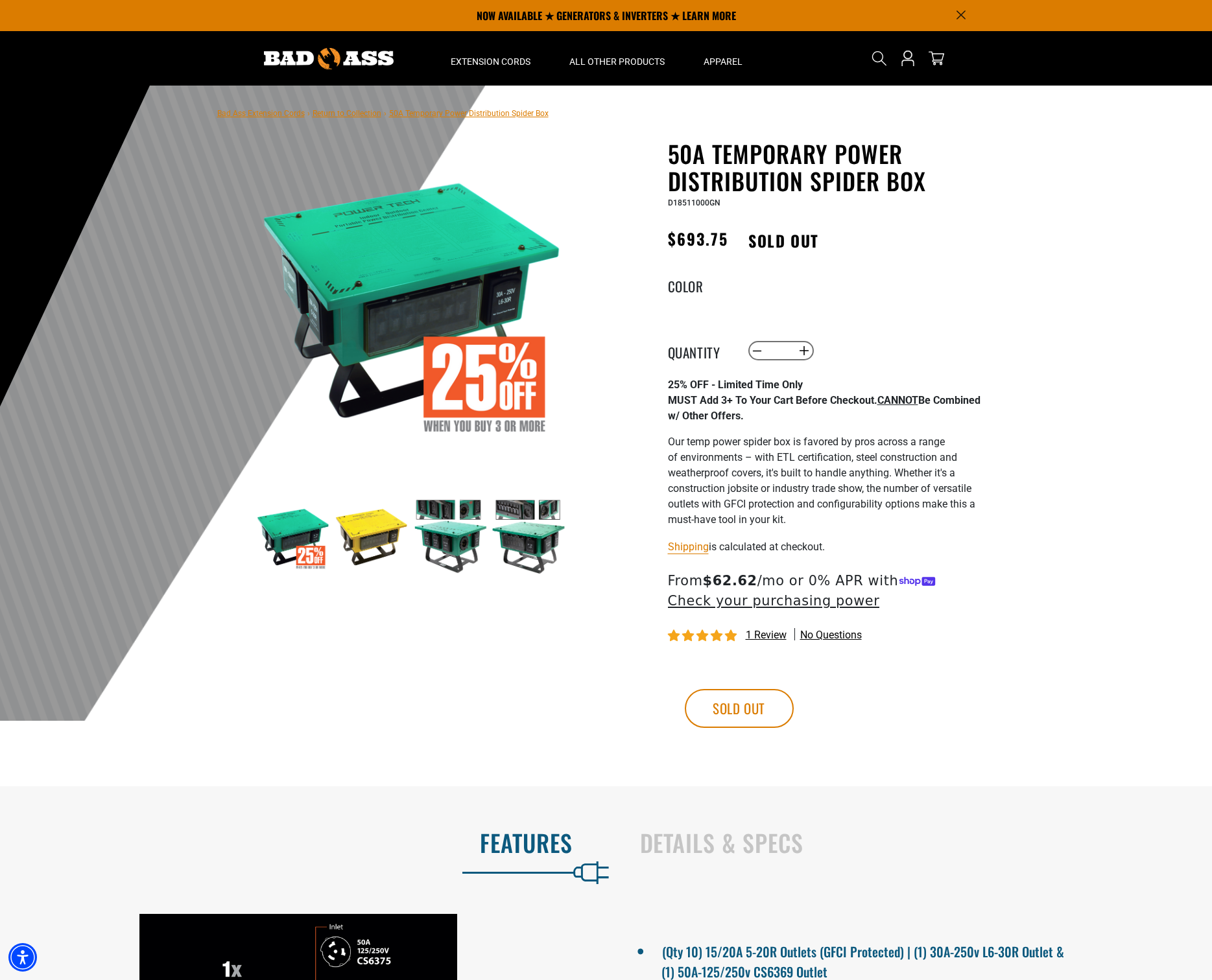
click at [453, 546] on img at bounding box center [450, 537] width 75 height 75
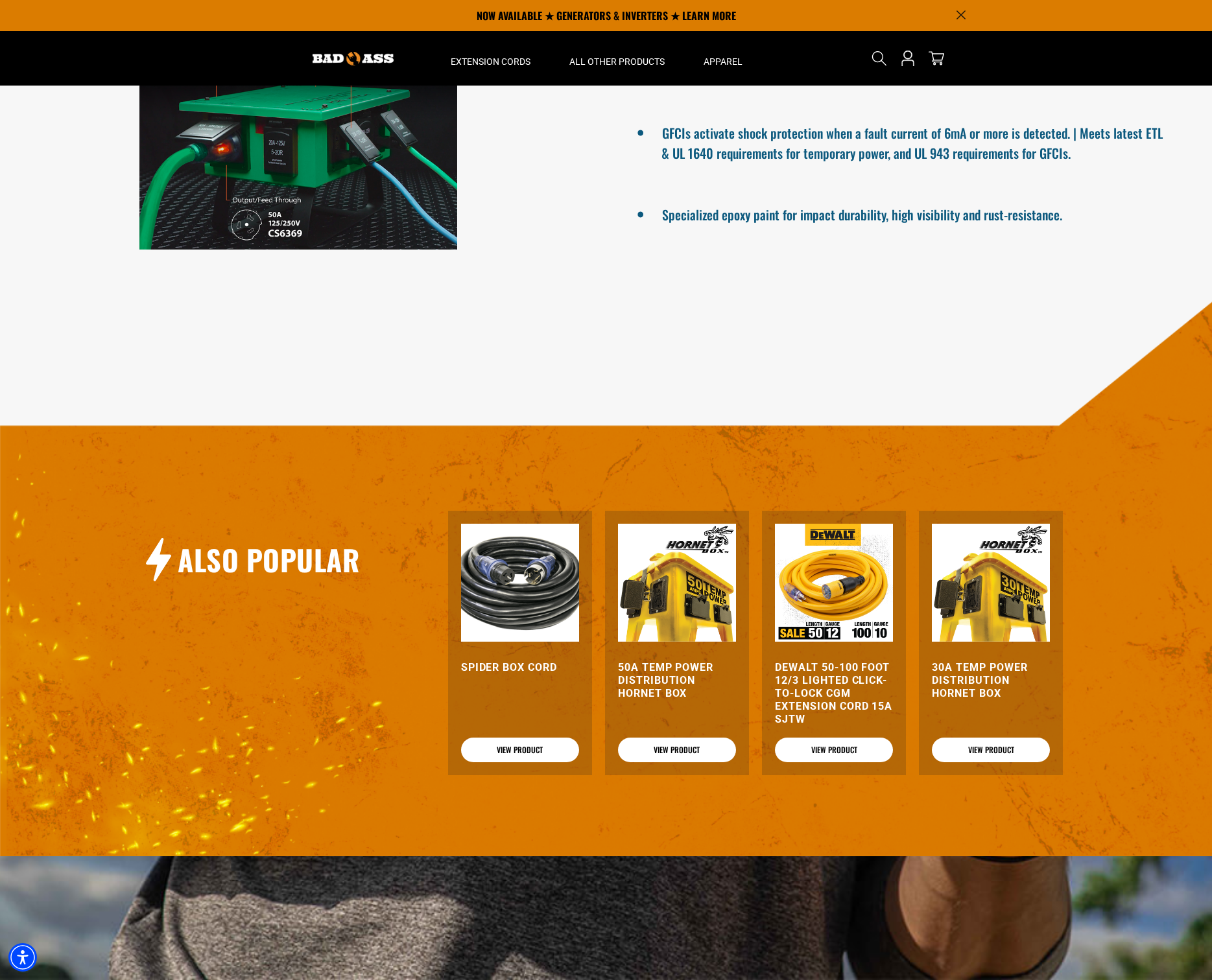
scroll to position [719, 0]
